Goal: Transaction & Acquisition: Obtain resource

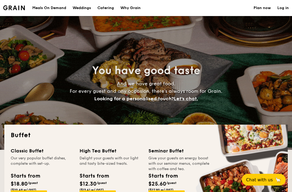
select select
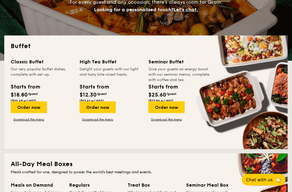
scroll to position [119, 0]
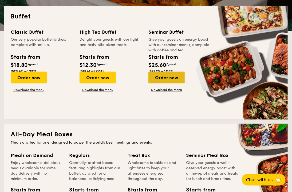
click at [185, 72] on div "Order now" at bounding box center [166, 78] width 36 height 12
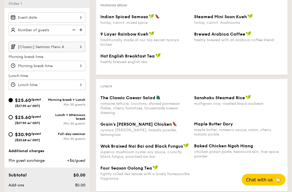
scroll to position [119, 0]
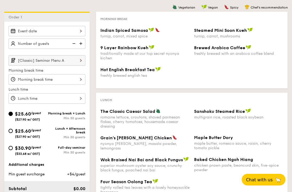
click at [67, 55] on input "[Classic] Seminar Menu A" at bounding box center [47, 60] width 77 height 10
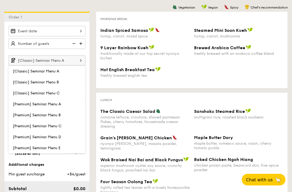
click at [59, 80] on span "[Classic] Seminar Menu B" at bounding box center [36, 82] width 46 height 5
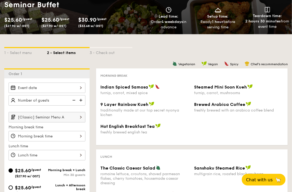
scroll to position [0, 0]
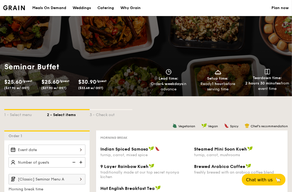
select select
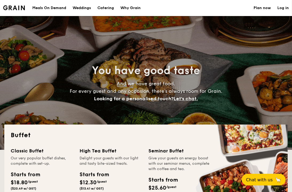
scroll to position [119, 0]
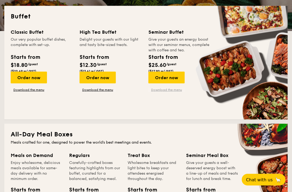
click at [185, 88] on link "Download the menu" at bounding box center [166, 90] width 36 height 4
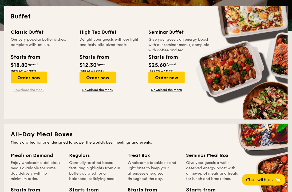
click at [47, 88] on link "Download the menu" at bounding box center [29, 90] width 36 height 4
